Goal: Task Accomplishment & Management: Complete application form

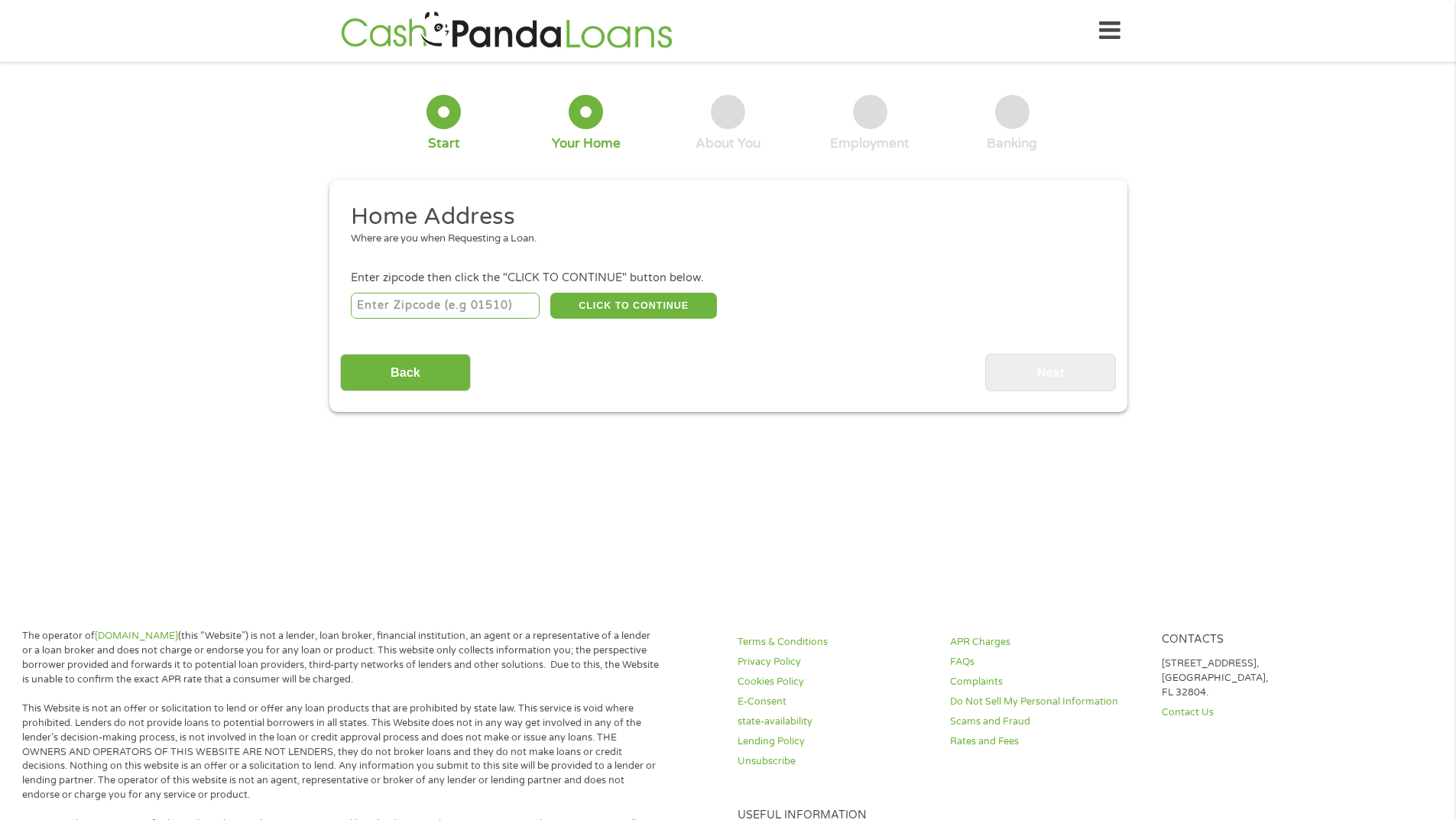
click at [462, 309] on input "number" at bounding box center [445, 305] width 189 height 26
type input "19702"
click at [621, 312] on button "CLICK TO CONTINUE" at bounding box center [633, 305] width 167 height 26
type input "19702"
type input "[GEOGRAPHIC_DATA]"
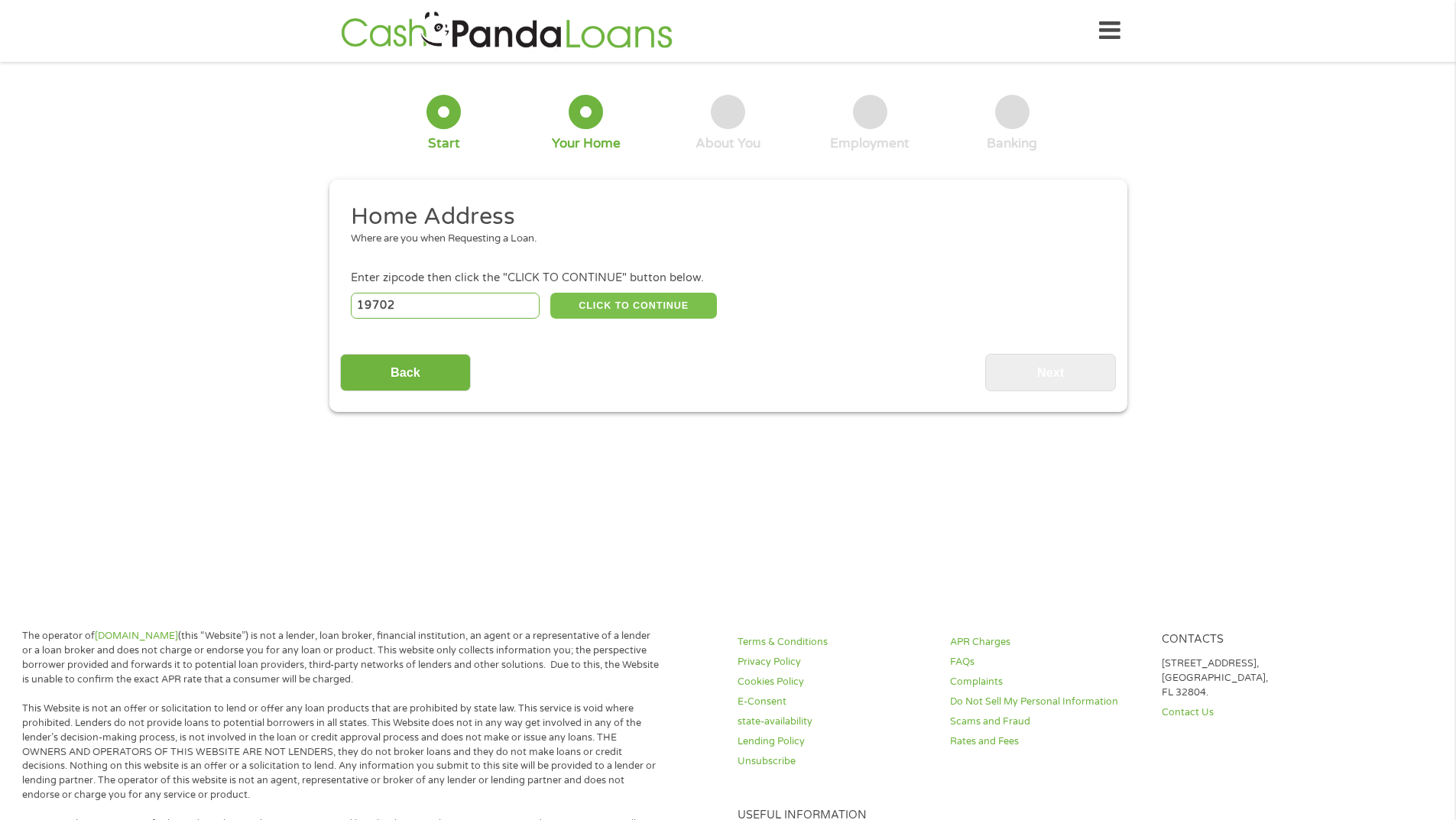
select select "[US_STATE]"
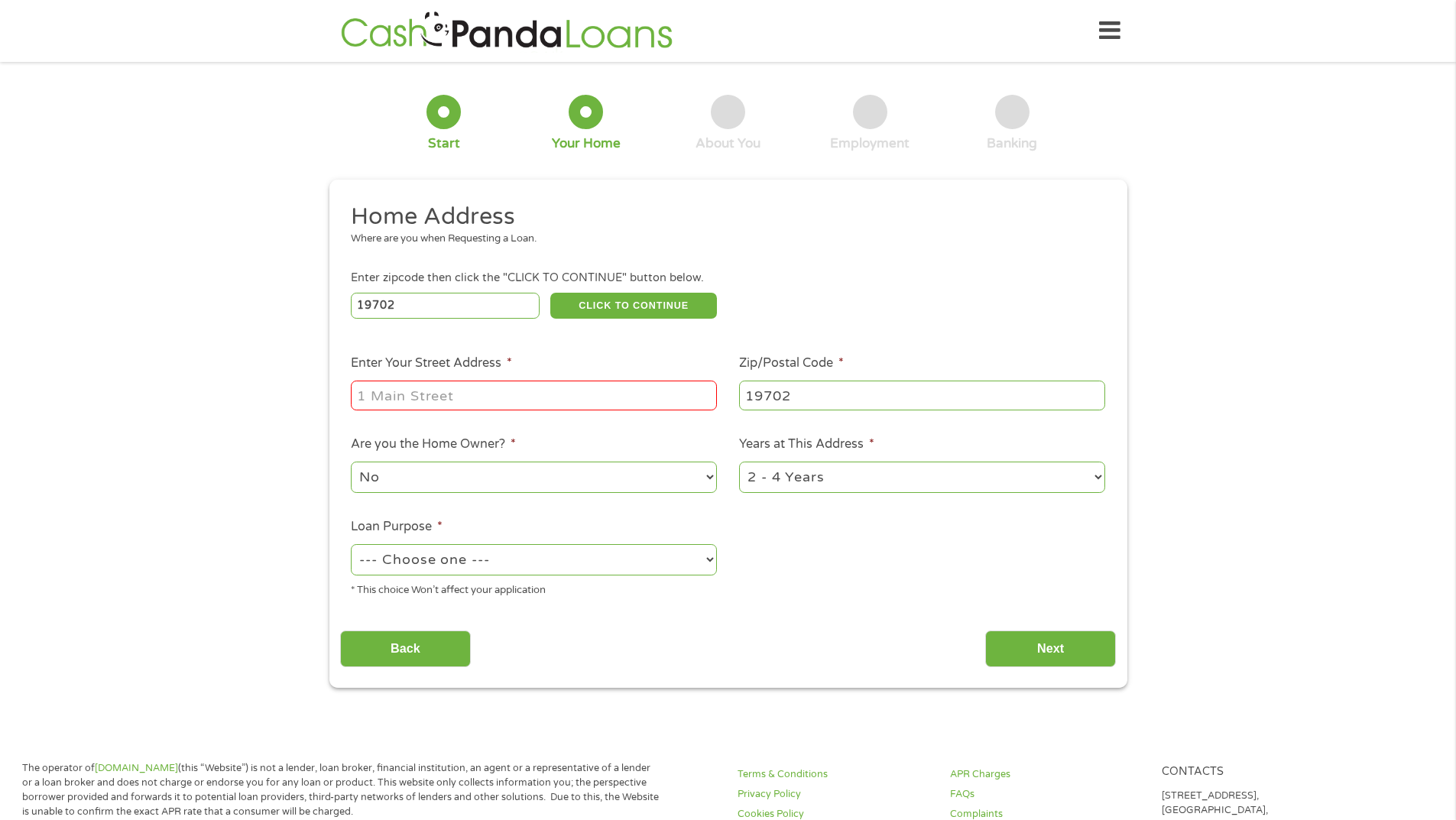
click at [518, 384] on input "Enter Your Street Address *" at bounding box center [534, 394] width 366 height 29
type input "[STREET_ADDRESS][PERSON_NAME]"
click at [488, 462] on select "No Yes" at bounding box center [534, 477] width 366 height 32
click at [351, 461] on select "No Yes" at bounding box center [534, 477] width 366 height 32
click at [832, 581] on ul "Home Address Where are you when Requesting a Loan. Enter zipcode then click the…" at bounding box center [728, 406] width 775 height 408
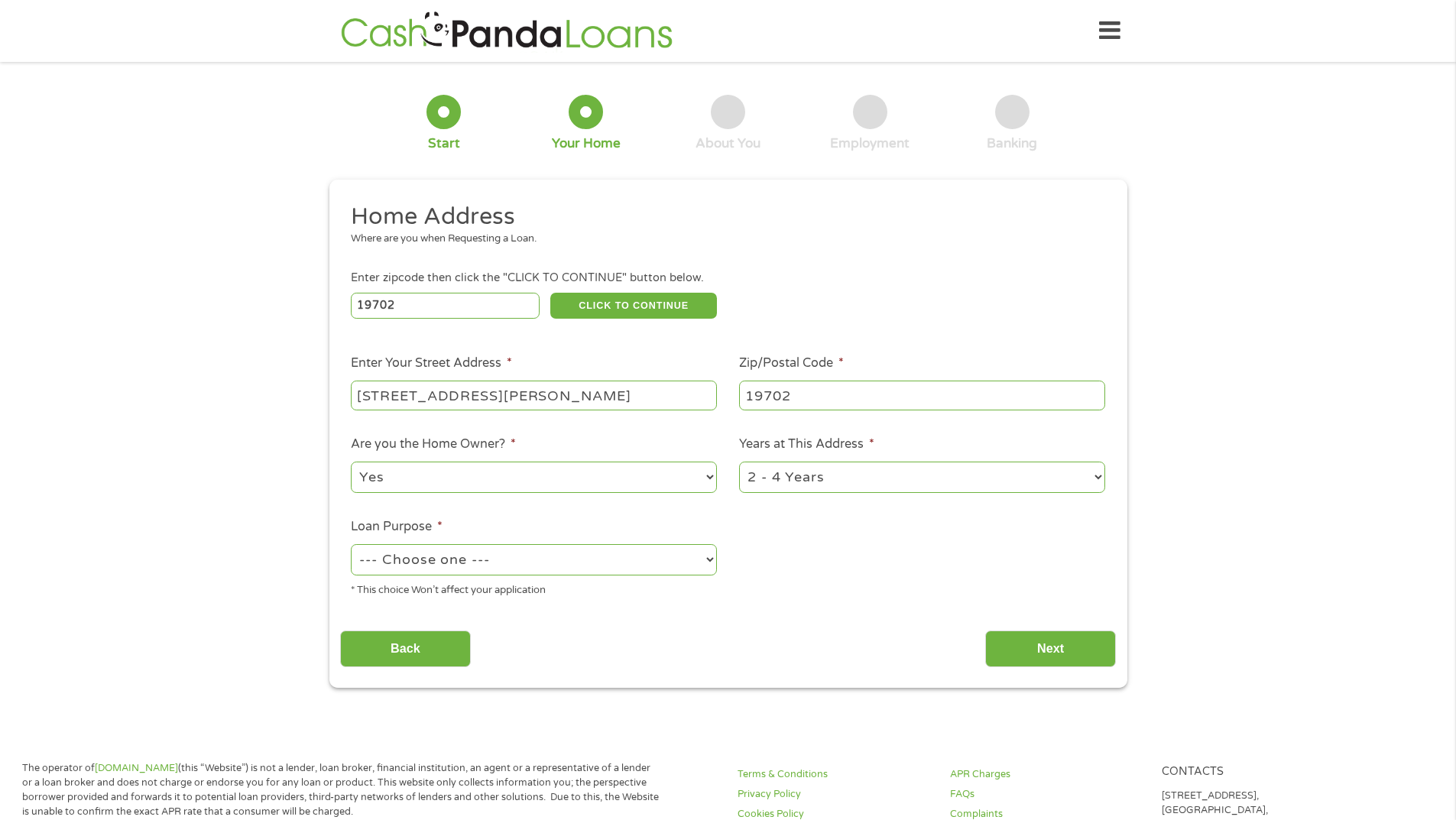
click at [553, 478] on select "No Yes" at bounding box center [534, 477] width 366 height 32
select select "no"
click at [351, 461] on select "No Yes" at bounding box center [534, 477] width 366 height 32
click at [850, 574] on ul "Home Address Where are you when Requesting a Loan. Enter zipcode then click the…" at bounding box center [728, 406] width 775 height 408
click at [844, 488] on select "1 Year or less 1 - 2 Years 2 - 4 Years Over 4 Years" at bounding box center [922, 477] width 366 height 32
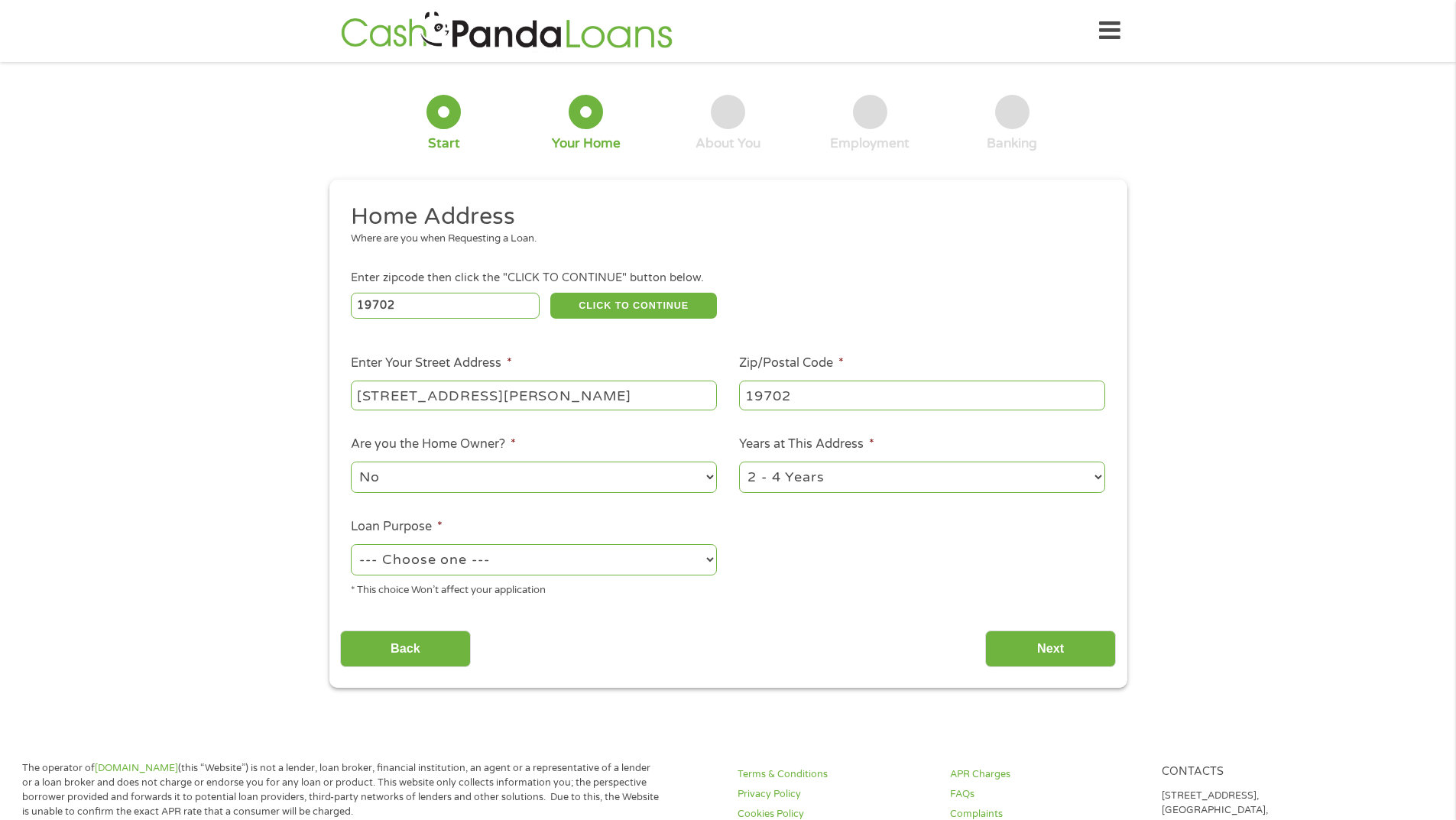
click at [739, 461] on select "1 Year or less 1 - 2 Years 2 - 4 Years Over 4 Years" at bounding box center [922, 477] width 366 height 32
click at [810, 540] on ul "Home Address Where are you when Requesting a Loan. Enter zipcode then click the…" at bounding box center [728, 406] width 775 height 408
click at [520, 560] on select "--- Choose one --- Pay Bills Debt Consolidation Home Improvement Major Purchase…" at bounding box center [534, 560] width 366 height 32
select select "debtconsolidation"
click at [351, 544] on select "--- Choose one --- Pay Bills Debt Consolidation Home Improvement Major Purchase…" at bounding box center [534, 560] width 366 height 32
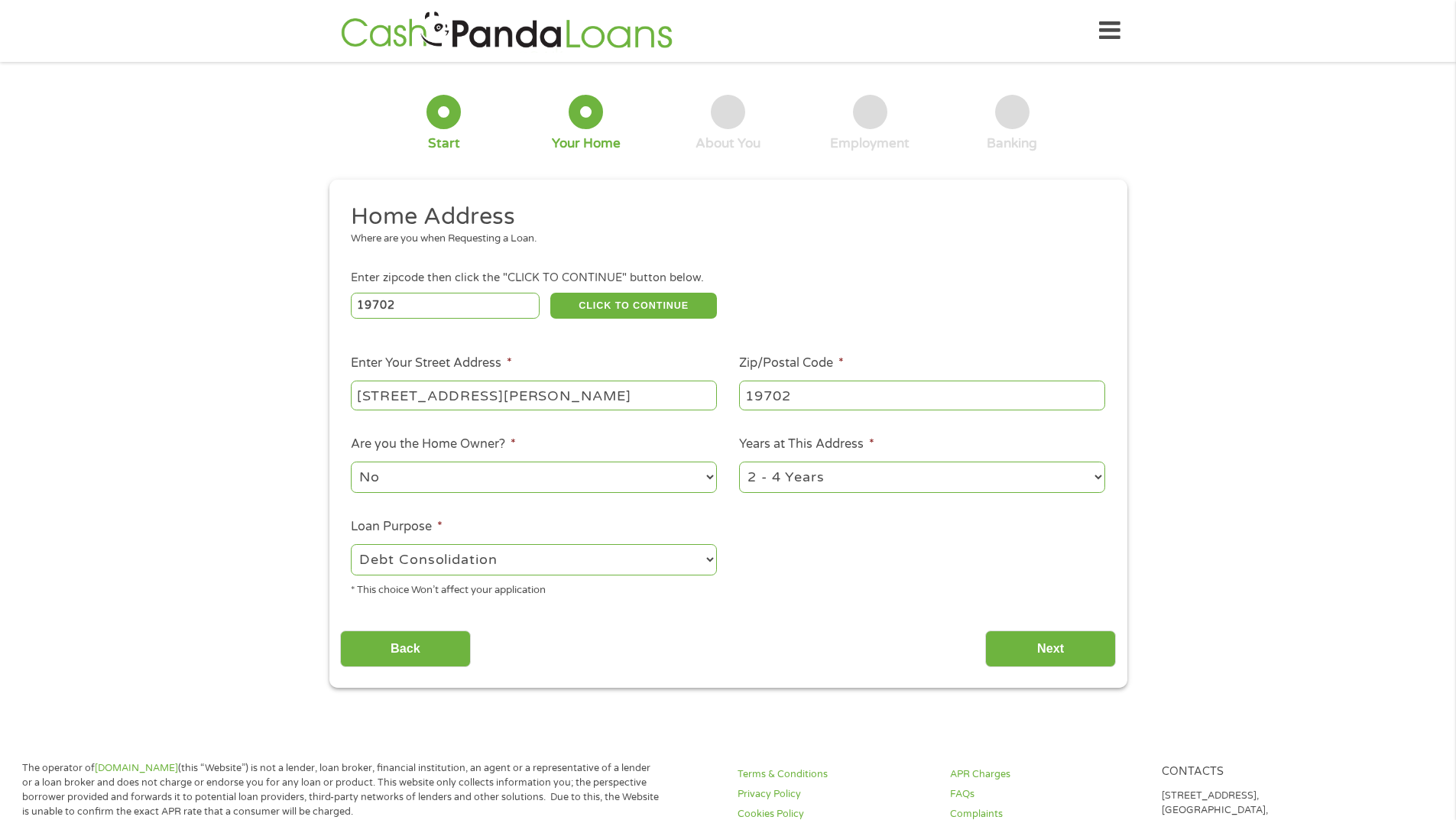
click at [732, 603] on ul "Home Address Where are you when Requesting a Loan. Enter zipcode then click the…" at bounding box center [728, 406] width 775 height 408
click at [501, 570] on select "--- Choose one --- Pay Bills Debt Consolidation Home Improvement Major Purchase…" at bounding box center [534, 560] width 366 height 32
click at [351, 544] on select "--- Choose one --- Pay Bills Debt Consolidation Home Improvement Major Purchase…" at bounding box center [534, 560] width 366 height 32
click at [706, 592] on div "* This choice Won’t affect your application" at bounding box center [534, 587] width 366 height 20
click at [1049, 643] on input "Next" at bounding box center [1050, 649] width 131 height 37
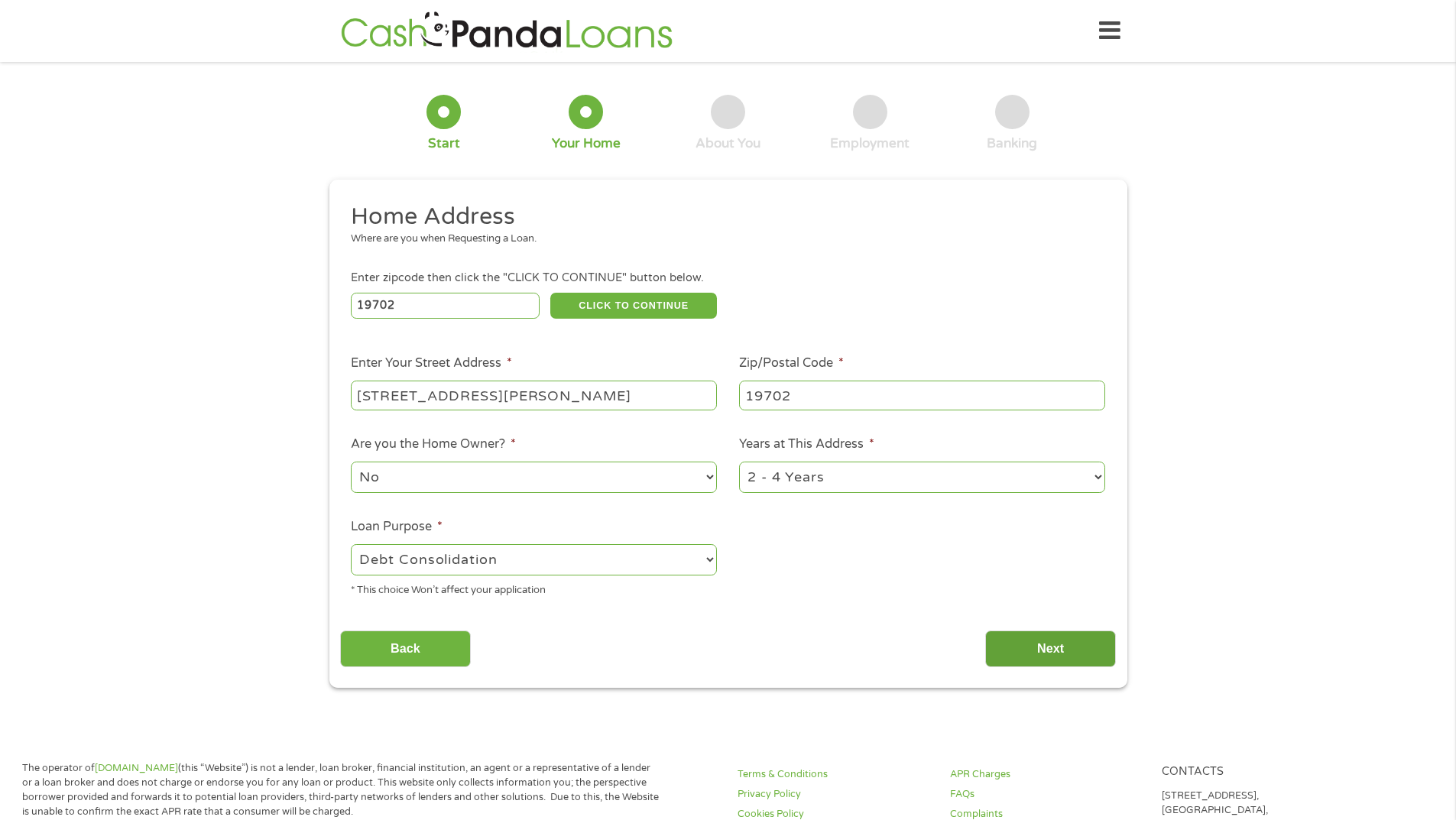
scroll to position [6, 6]
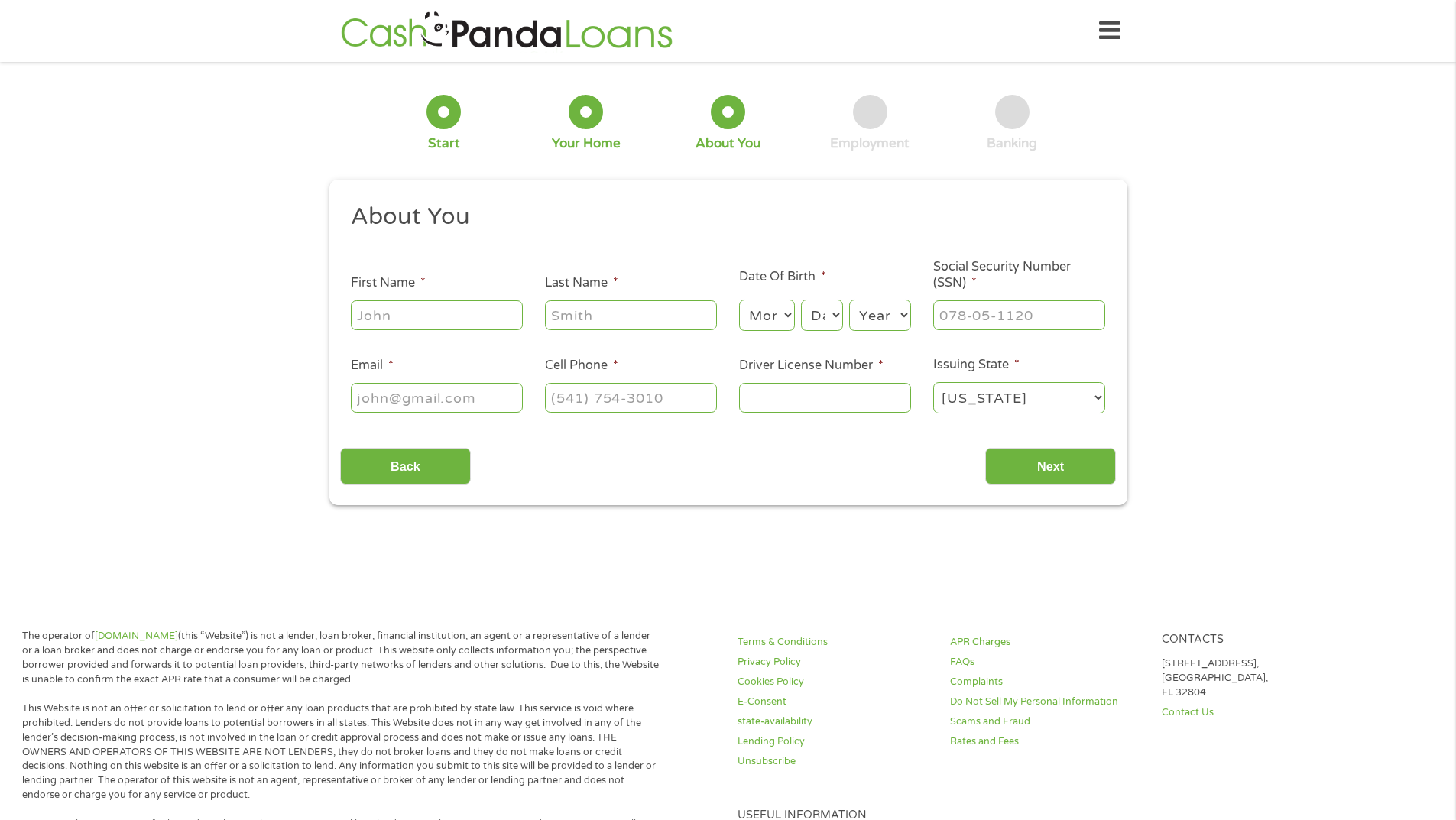
type input "___-__-____"
click at [970, 317] on input "___-__-____" at bounding box center [1019, 315] width 172 height 29
click at [1374, 387] on div "1 Start 2 Your Home 3 About You 4 Employment 5 Banking 6 This field is hidden w…" at bounding box center [728, 288] width 1456 height 432
